Goal: Task Accomplishment & Management: Manage account settings

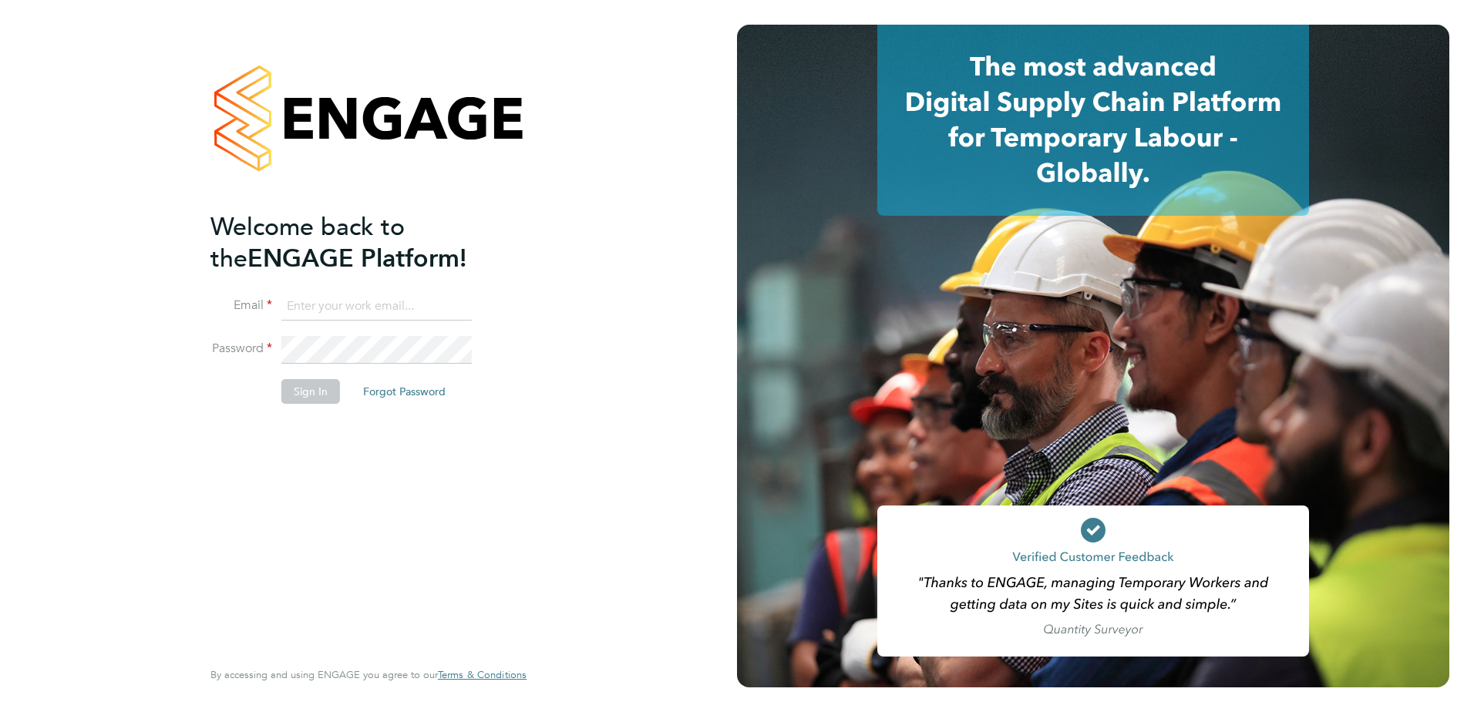
type input "Dave.Spiller@vistry.co.uk"
click at [315, 395] on button "Sign In" at bounding box center [310, 391] width 59 height 25
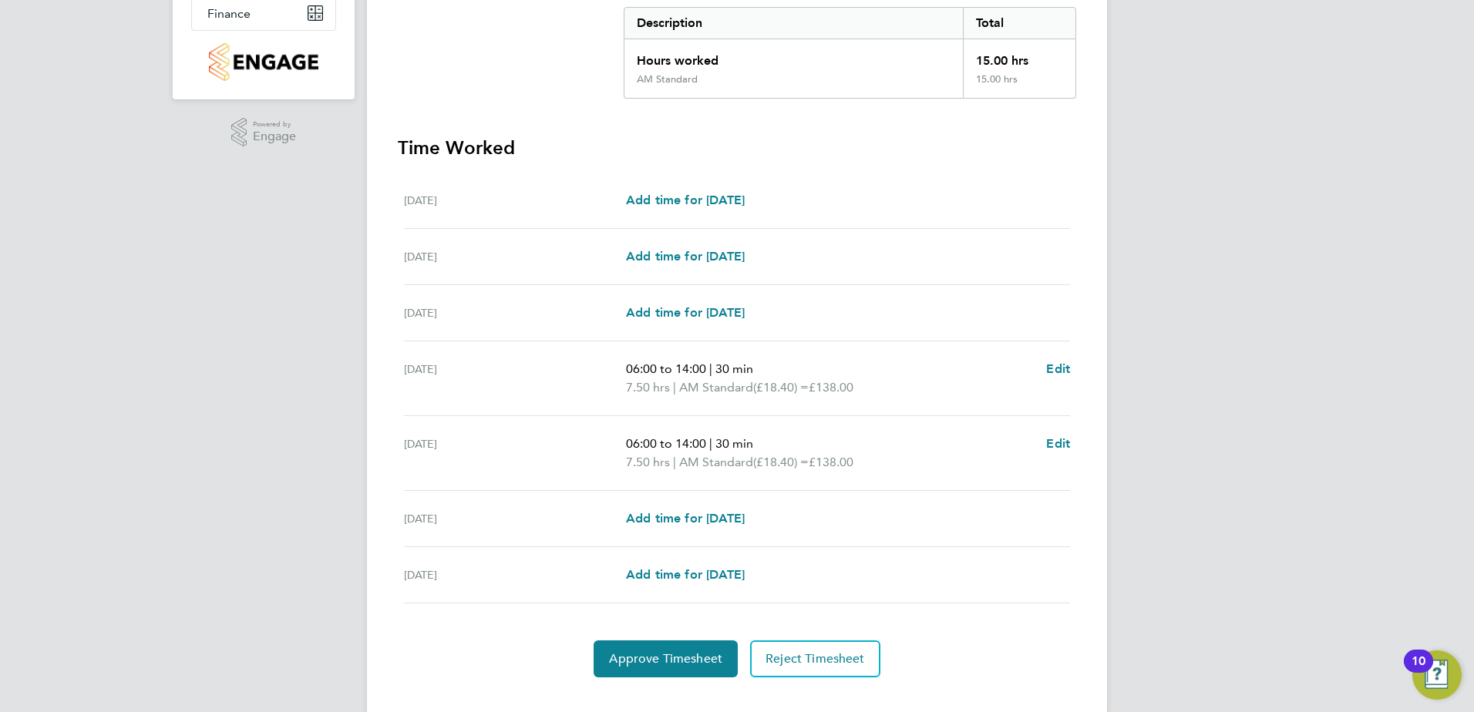
scroll to position [346, 0]
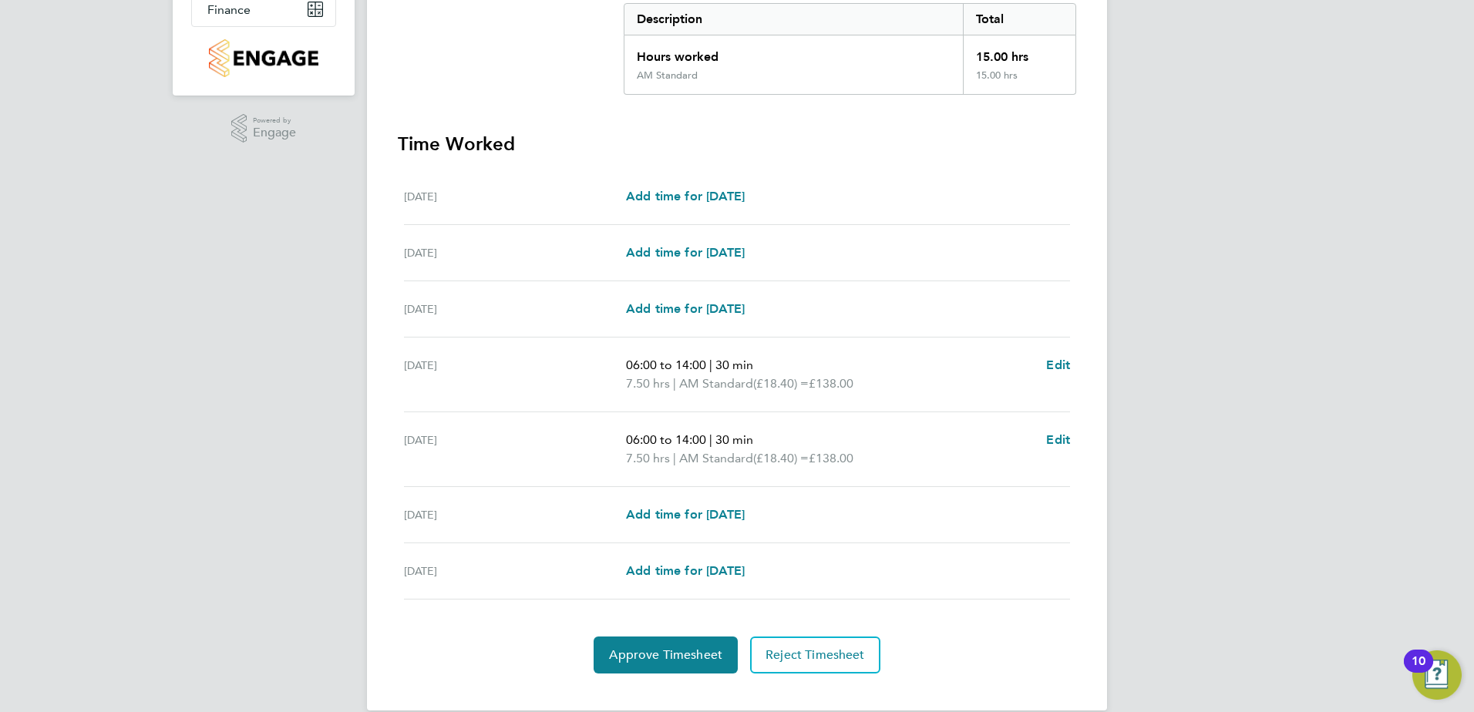
drag, startPoint x: 746, startPoint y: 392, endPoint x: 769, endPoint y: 401, distance: 24.9
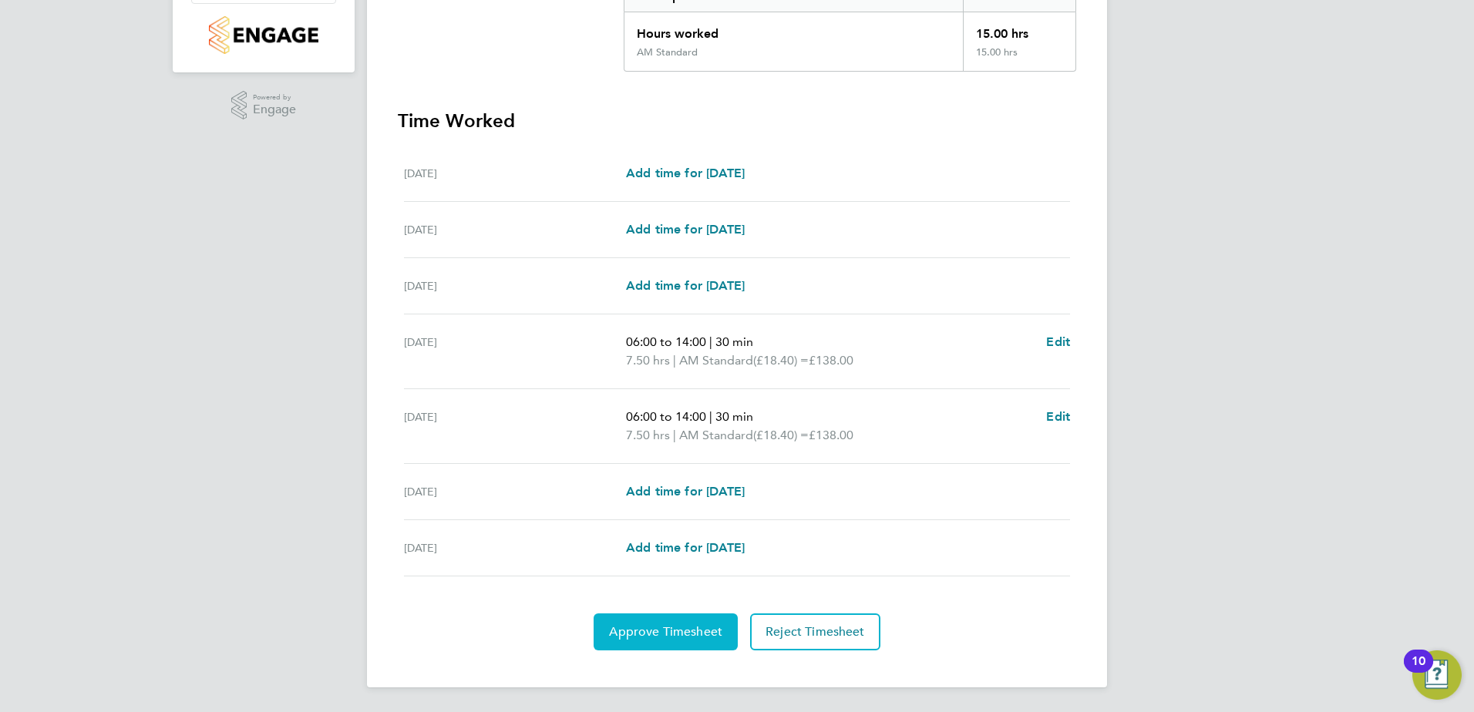
click at [684, 633] on span "Approve Timesheet" at bounding box center [665, 632] width 113 height 15
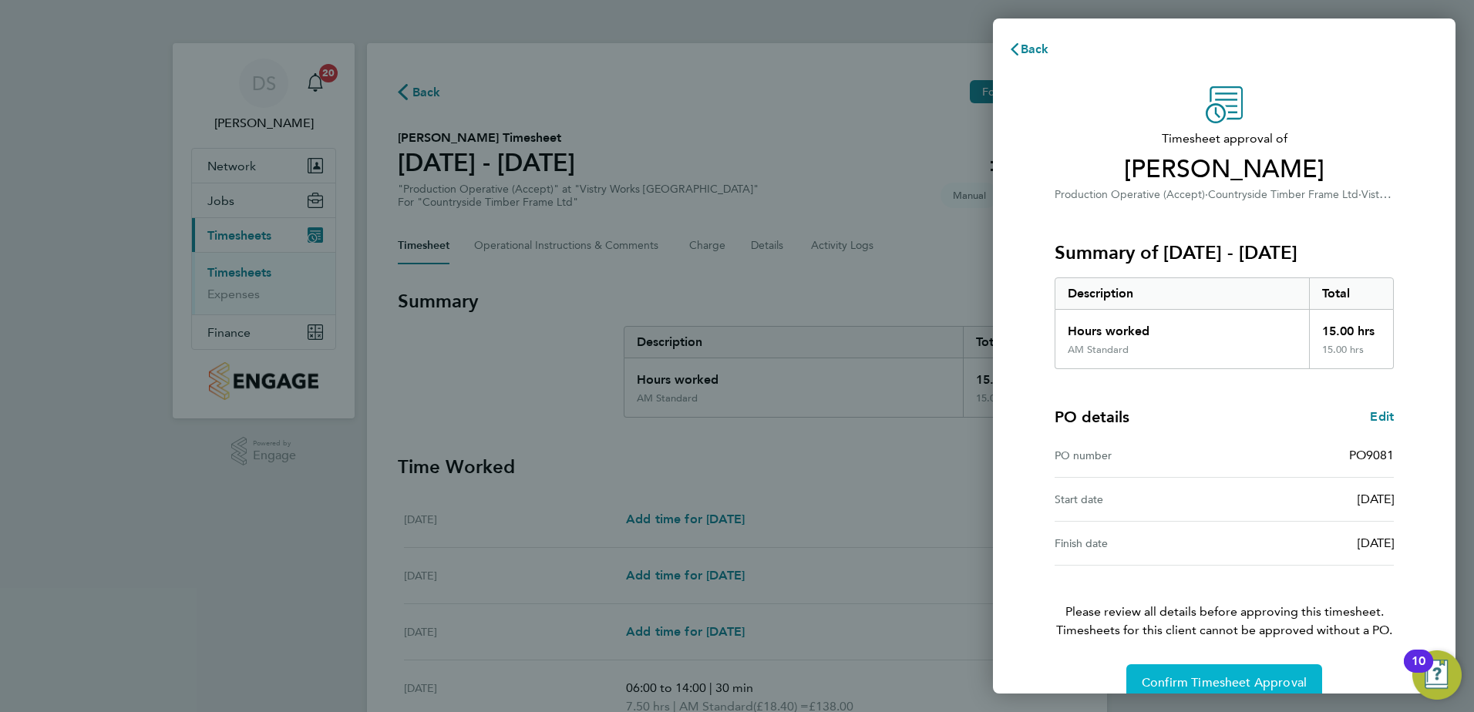
click at [1217, 681] on span "Confirm Timesheet Approval" at bounding box center [1224, 682] width 165 height 15
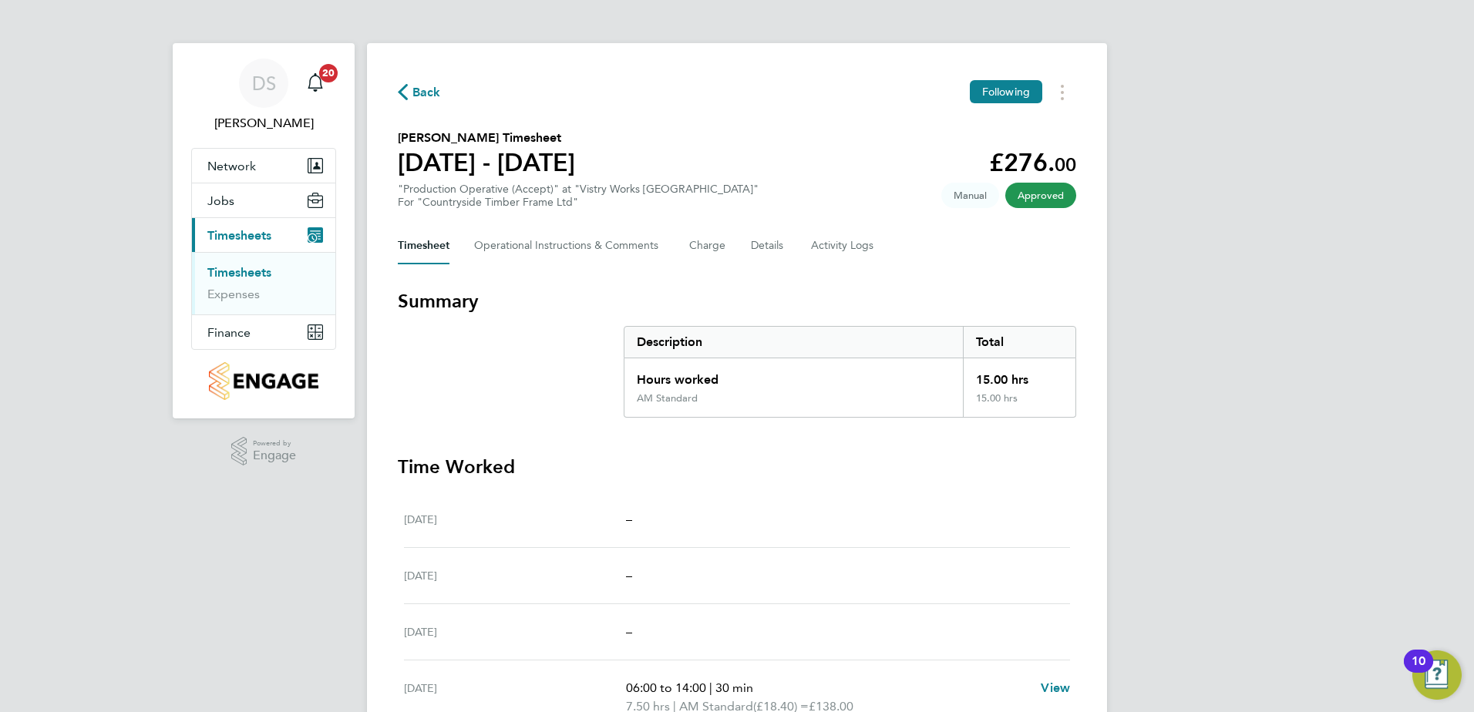
click at [404, 94] on icon "button" at bounding box center [403, 92] width 10 height 16
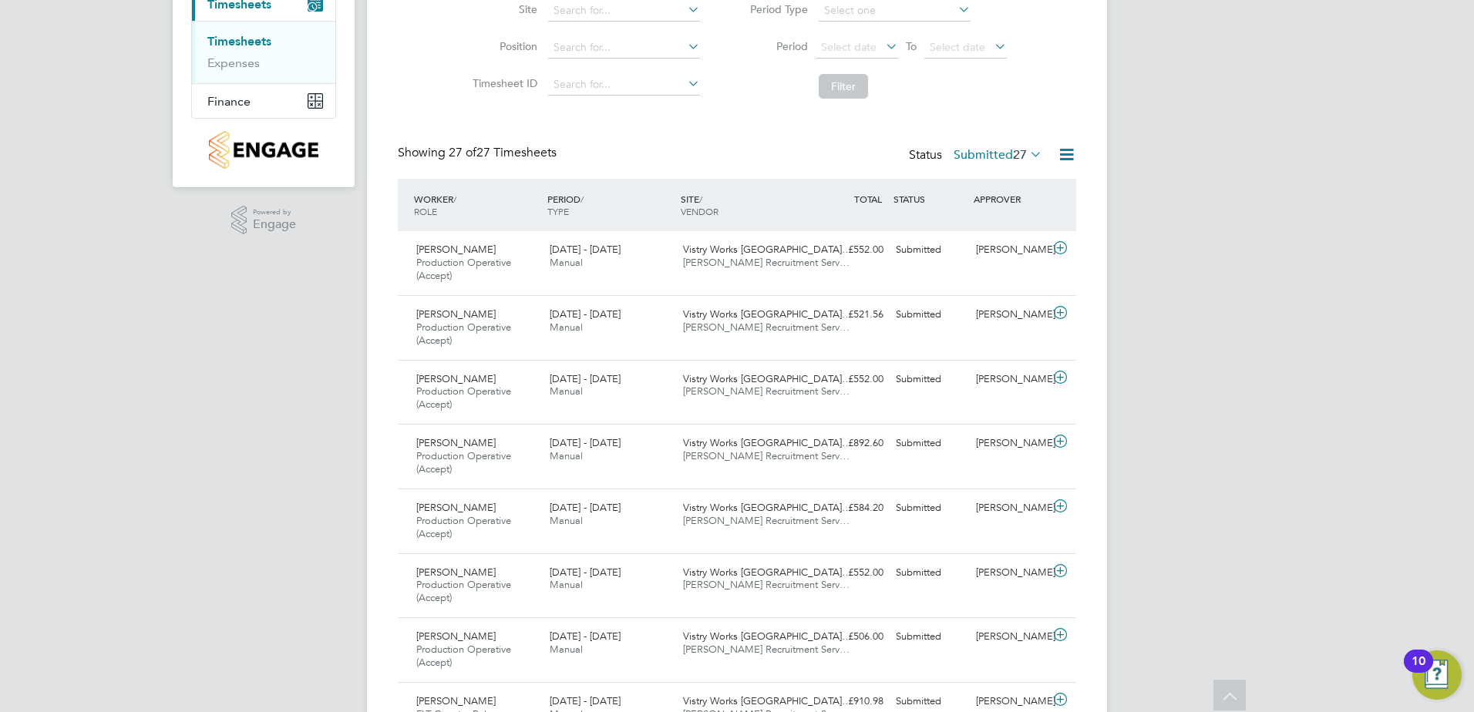
scroll to position [218, 0]
